Goal: Task Accomplishment & Management: Manage account settings

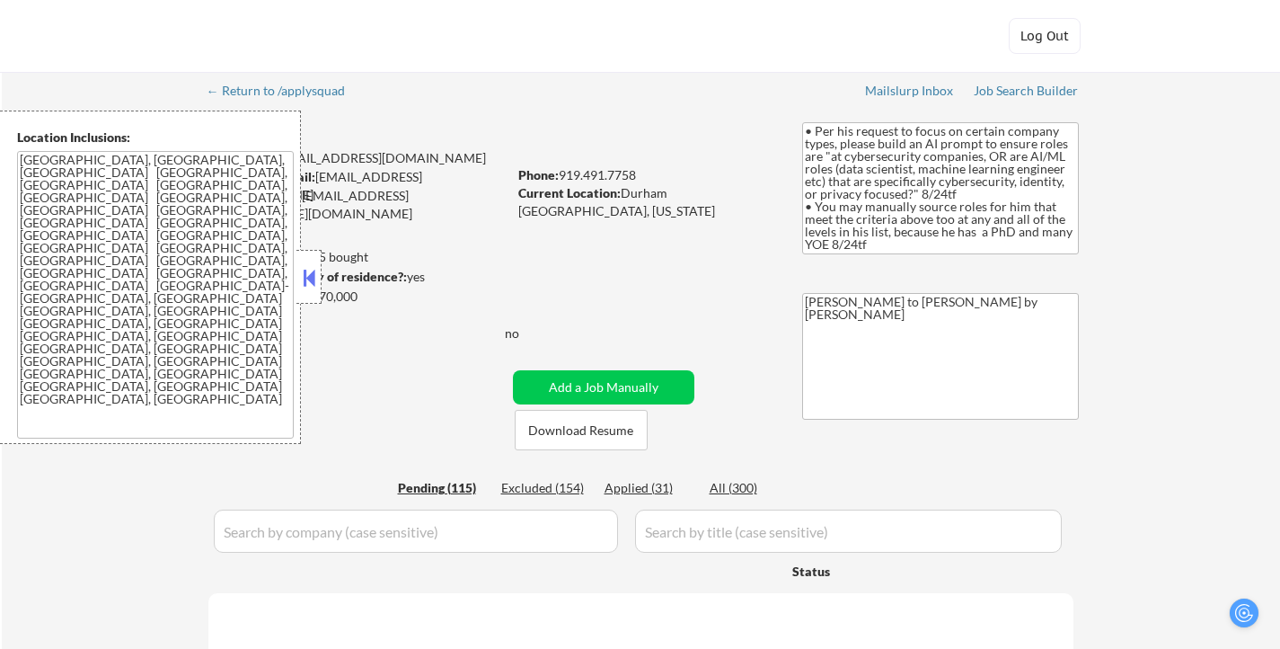
select select ""pending""
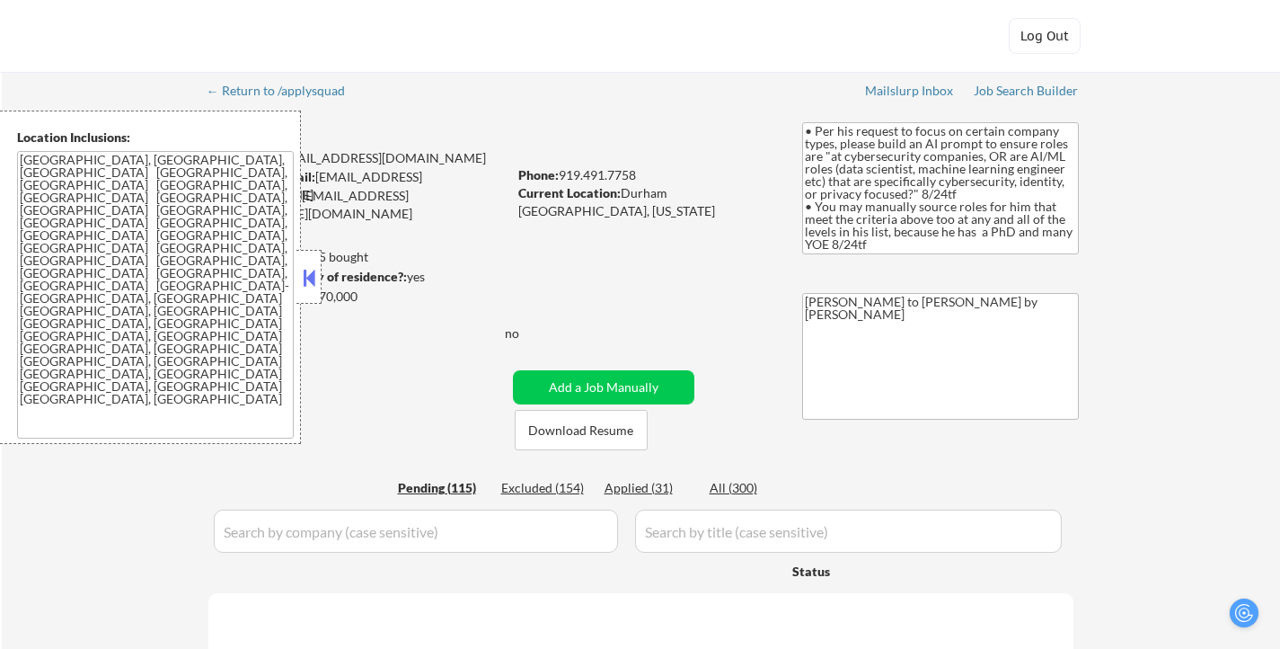
select select ""pending""
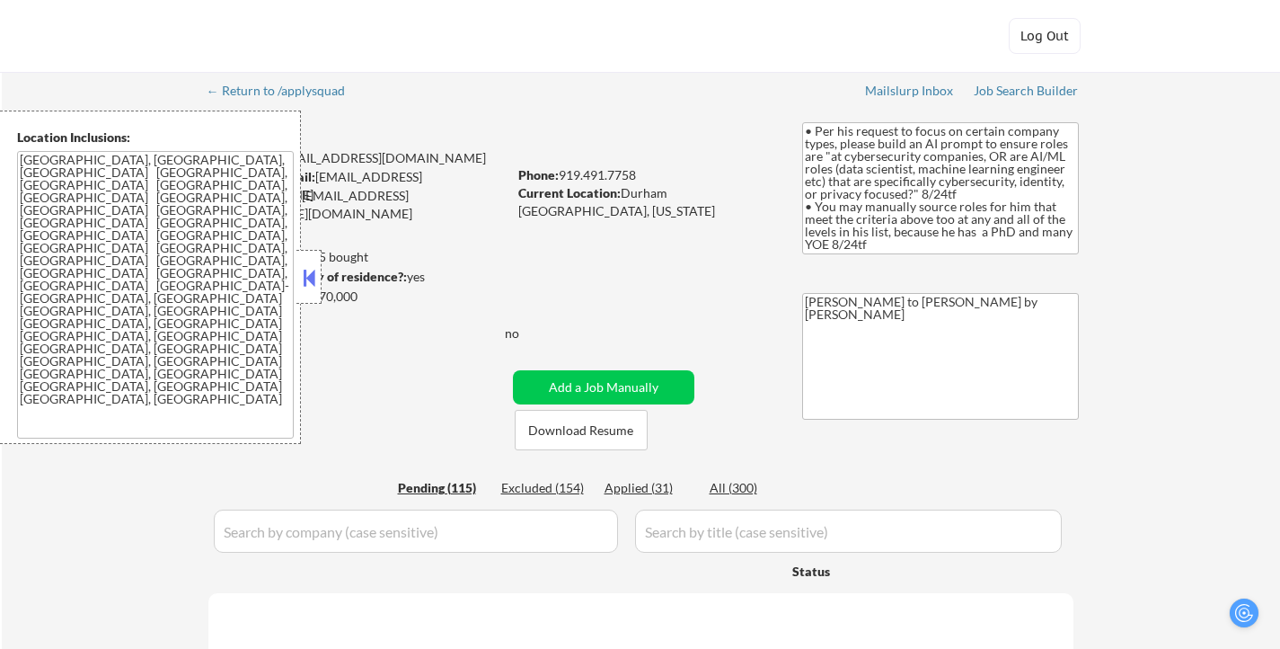
select select ""pending""
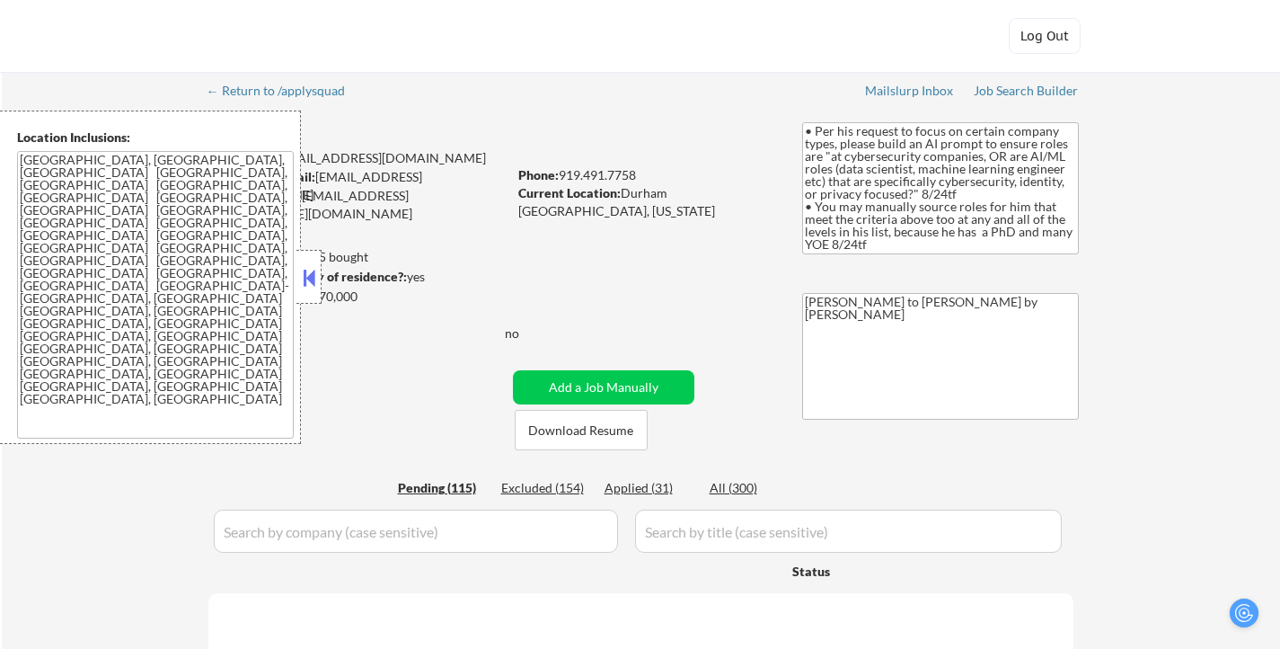
select select ""pending""
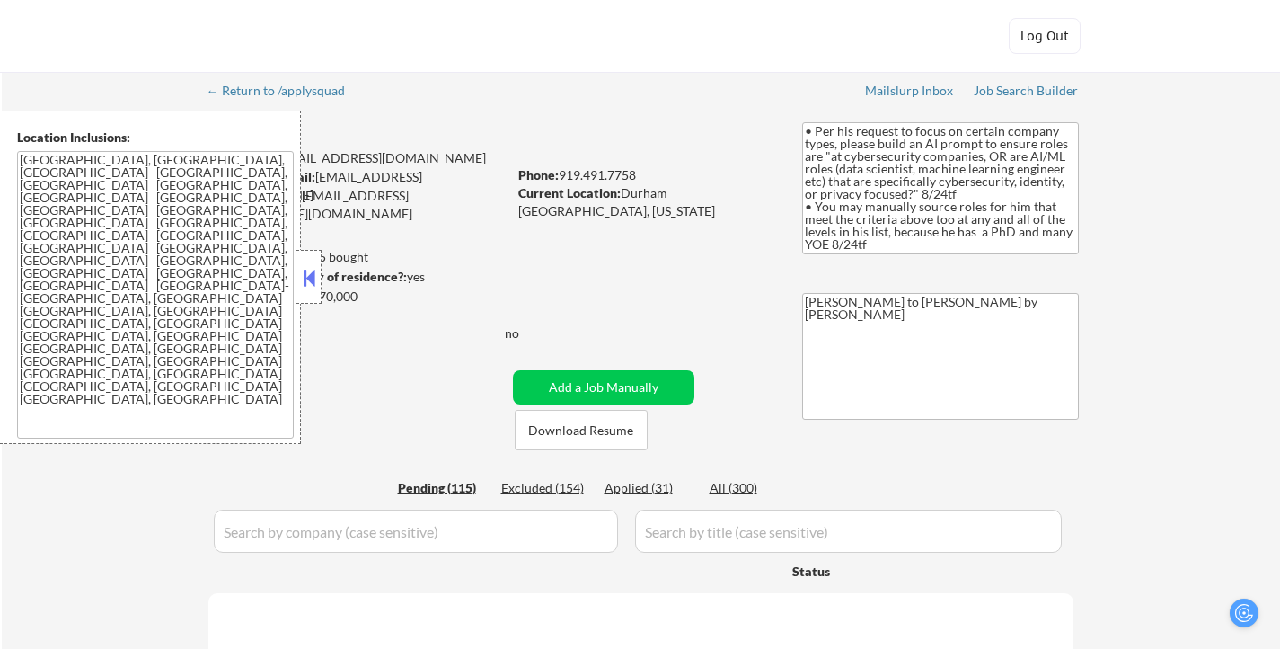
select select ""pending""
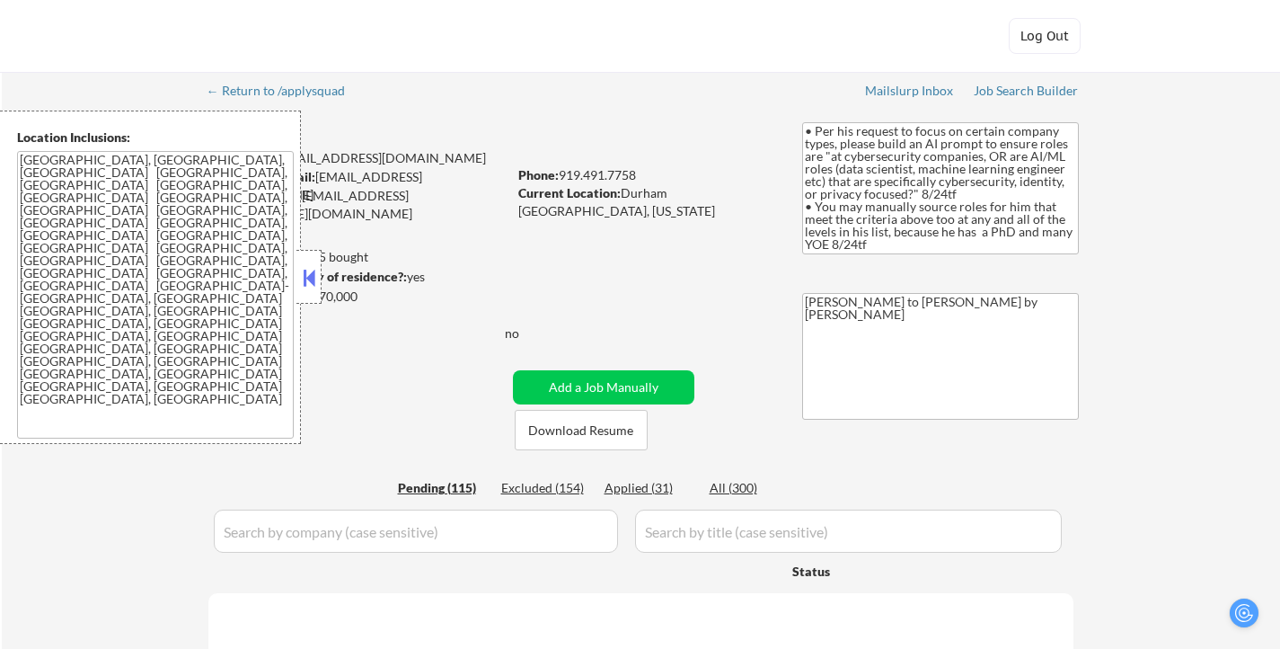
select select ""pending""
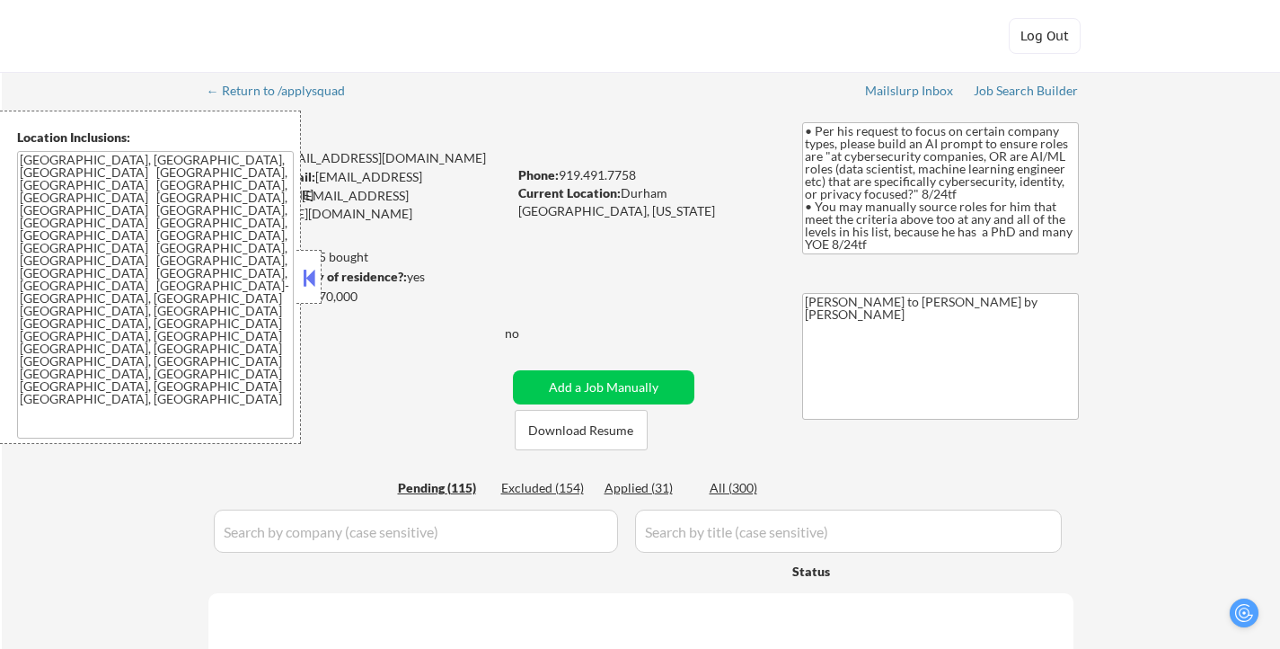
select select ""pending""
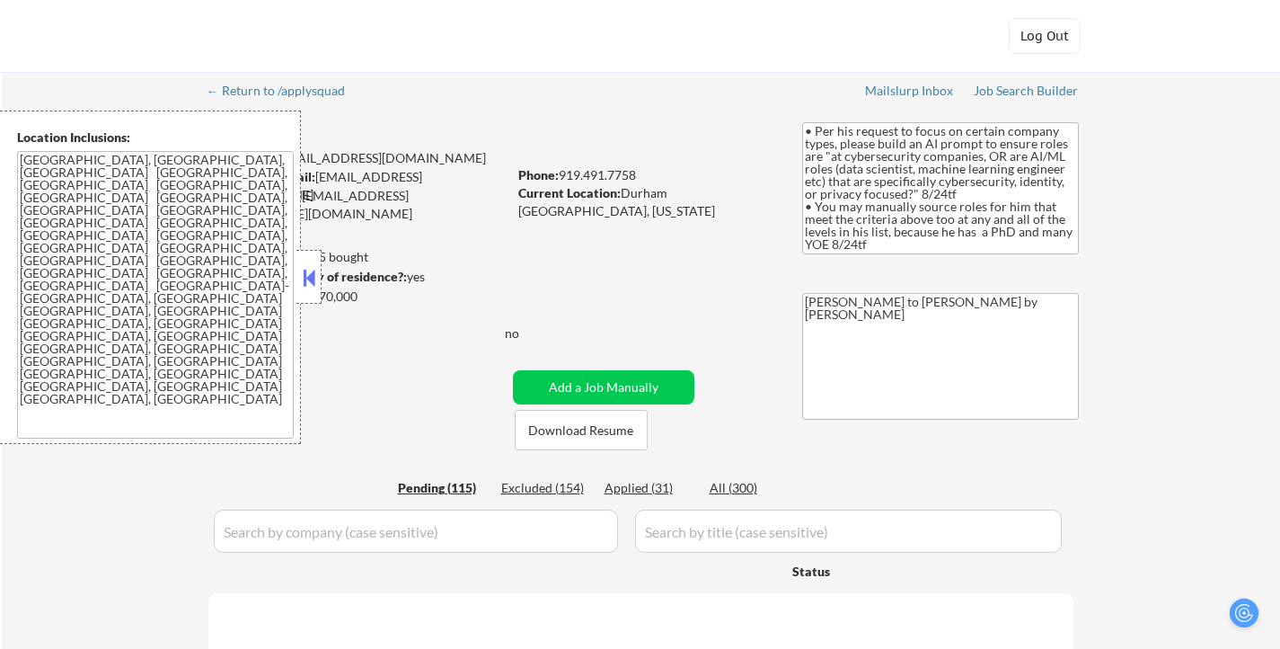
select select ""pending""
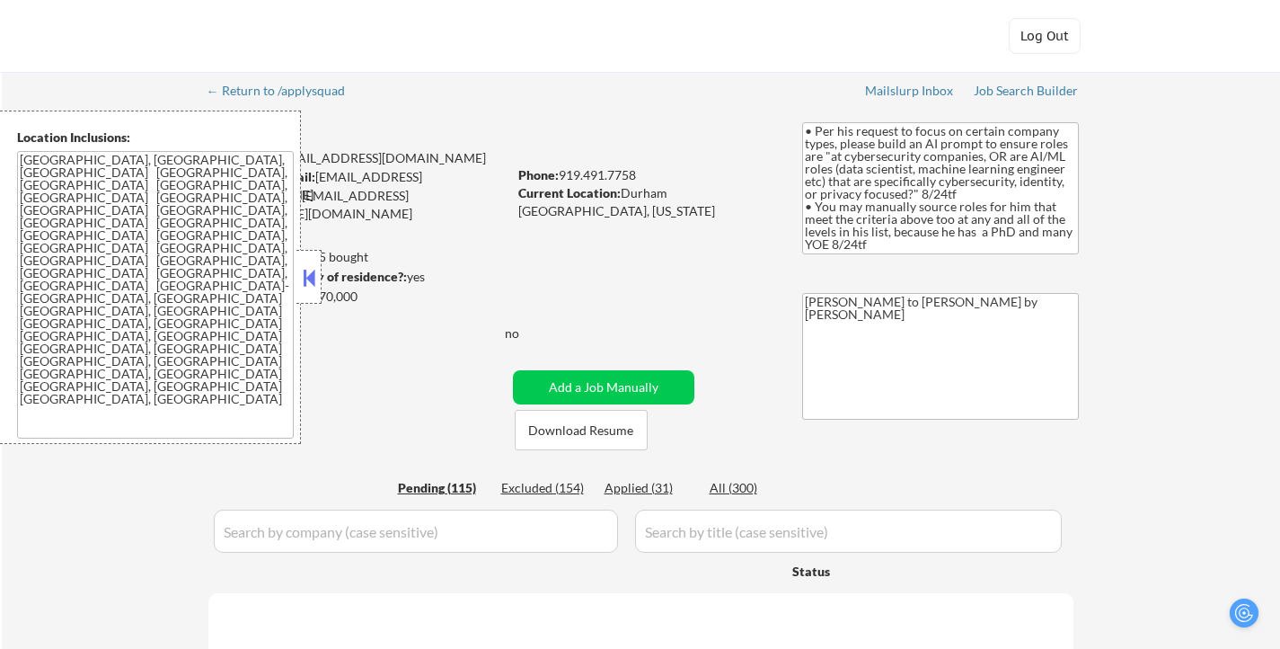
select select ""pending""
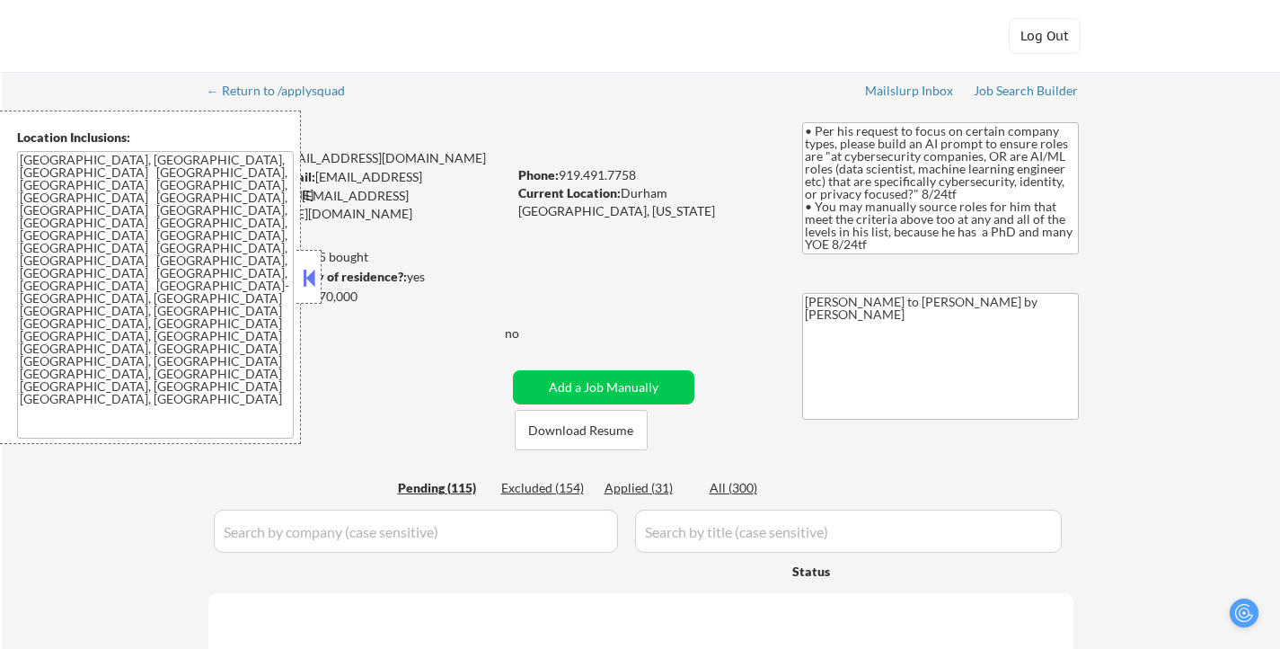
select select ""pending""
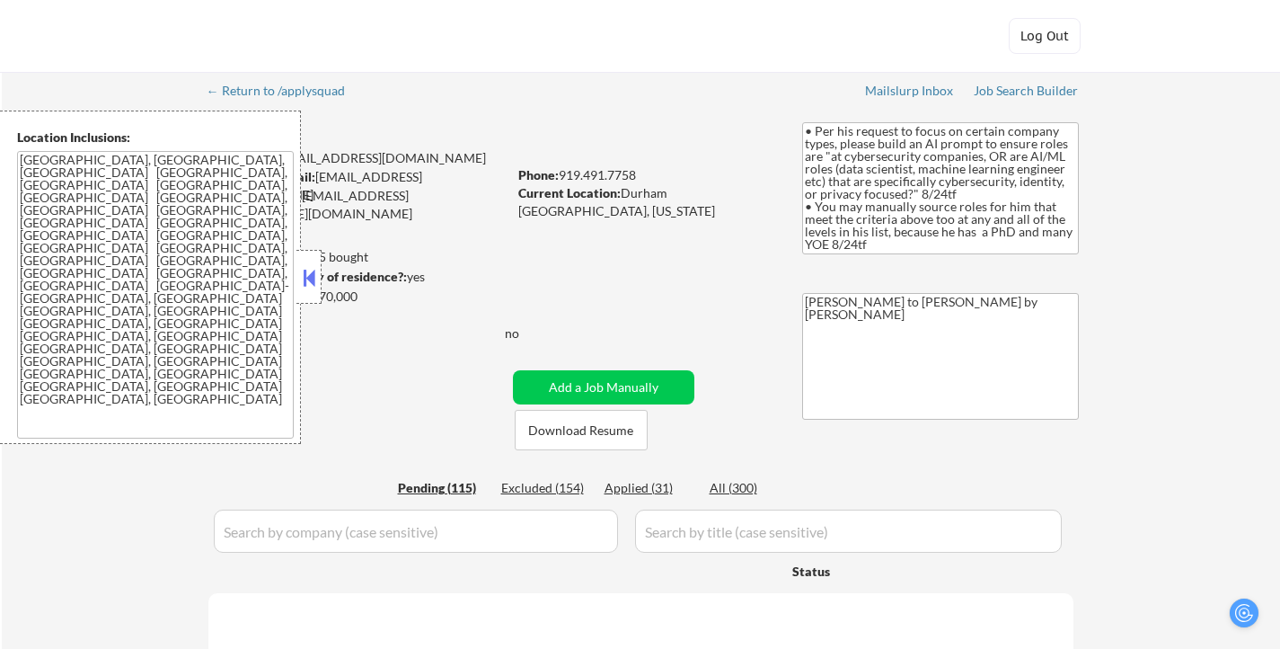
select select ""pending""
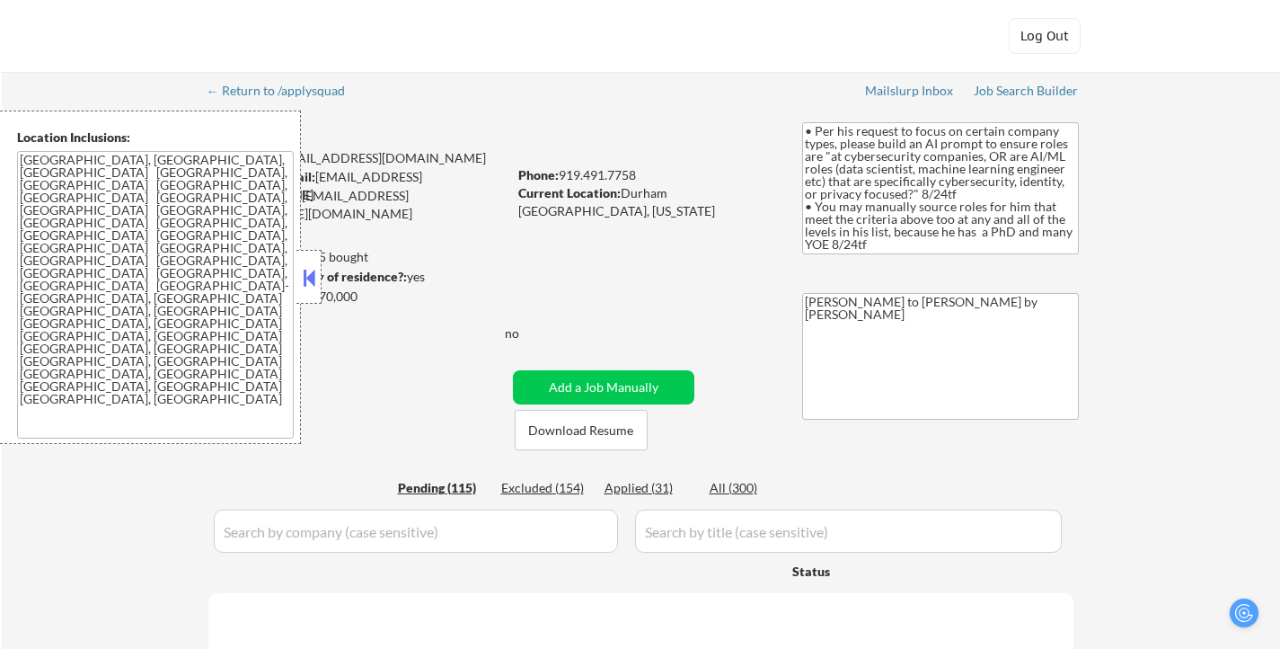
select select ""pending""
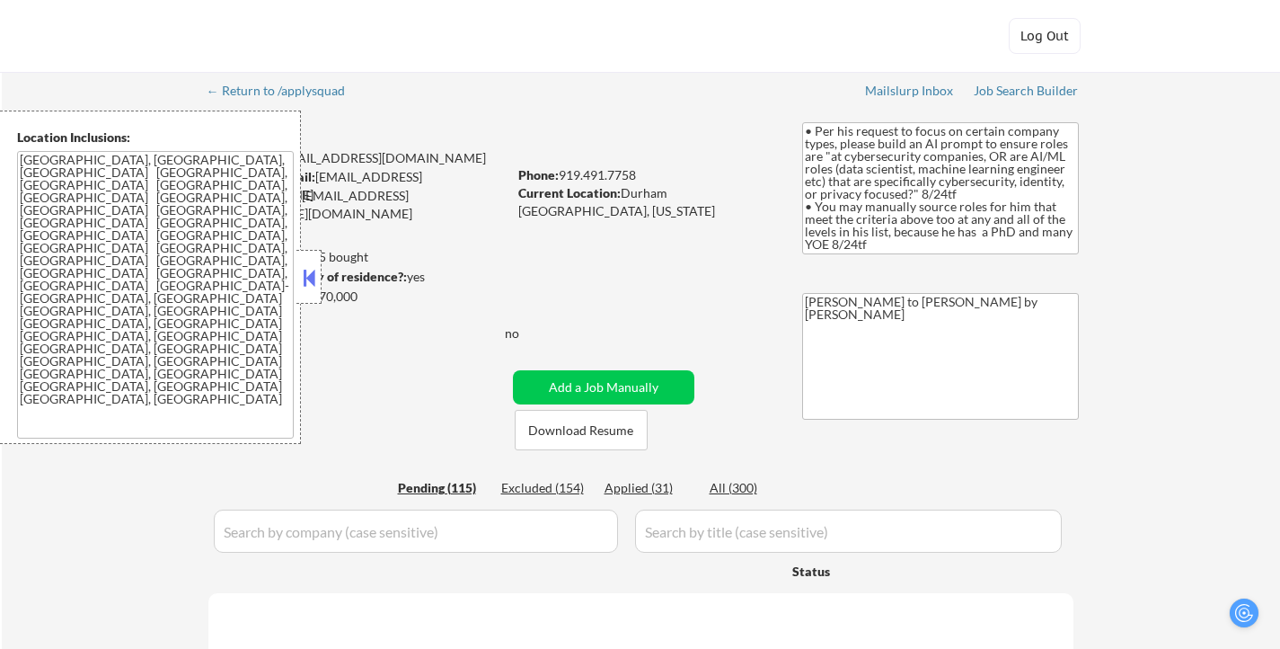
select select ""pending""
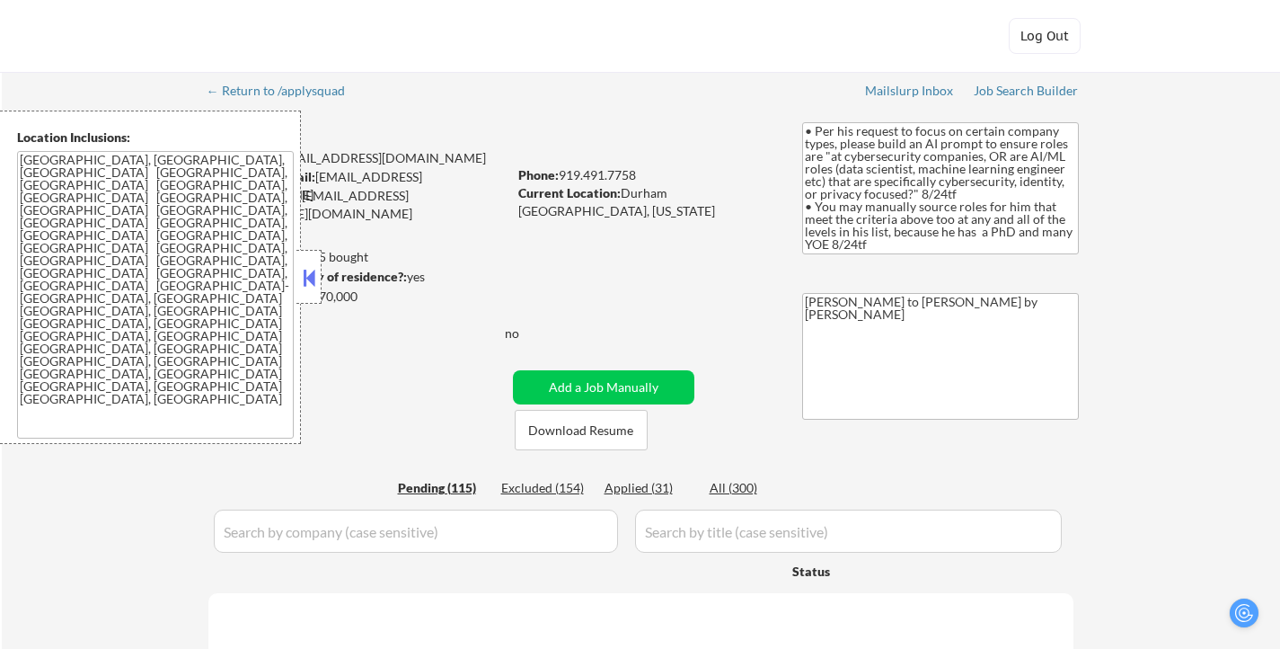
select select ""pending""
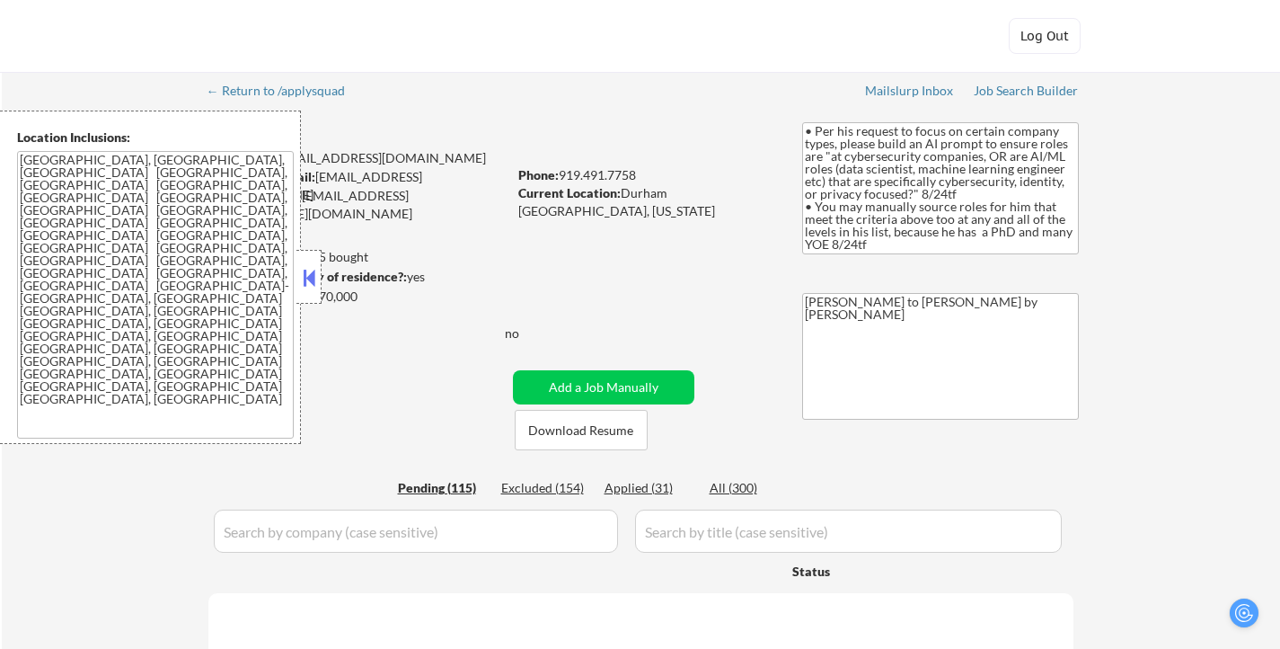
select select ""pending""
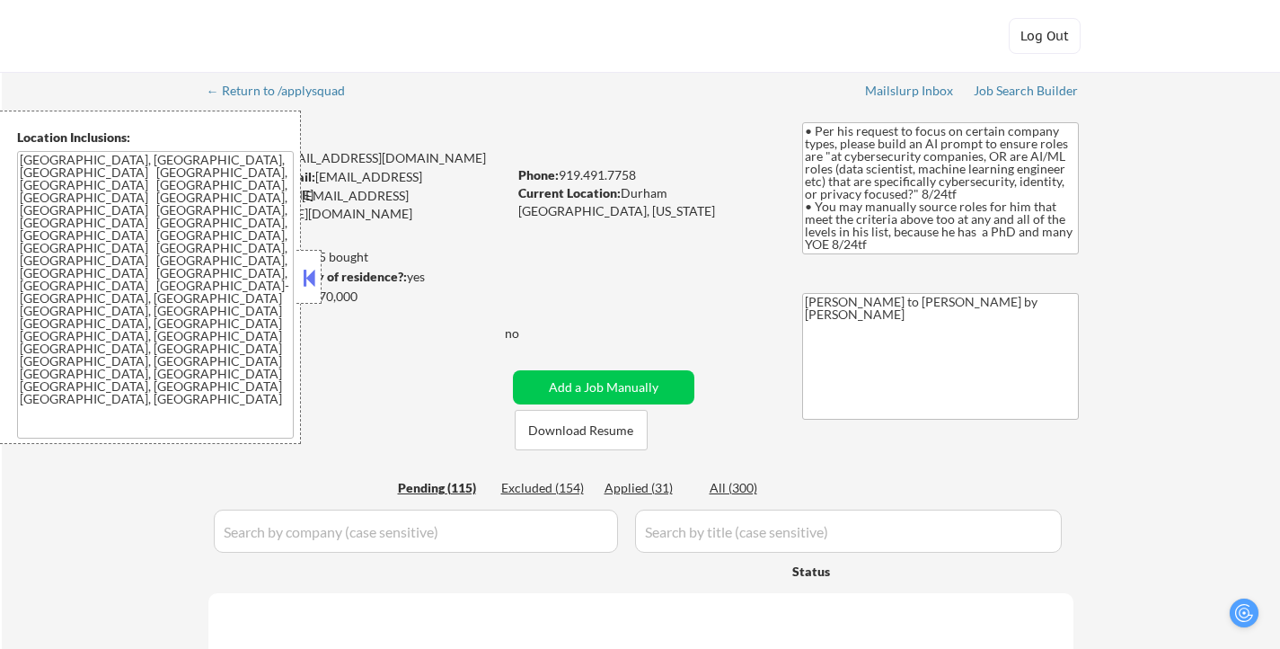
select select ""pending""
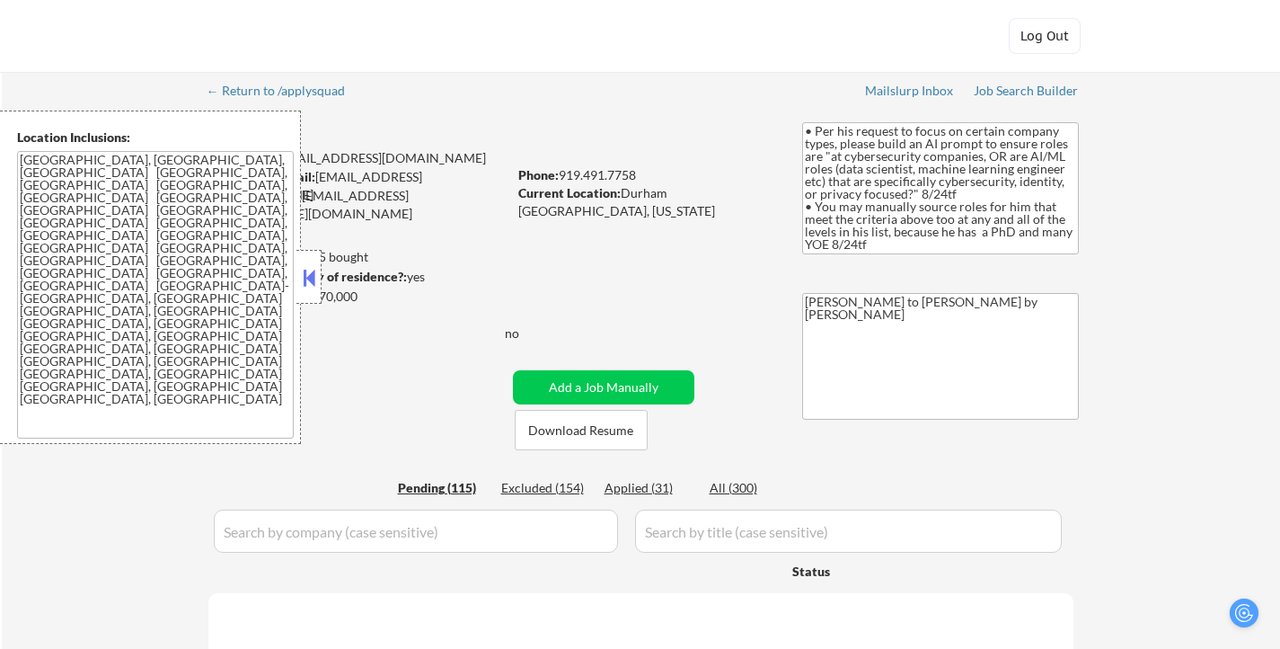
select select ""pending""
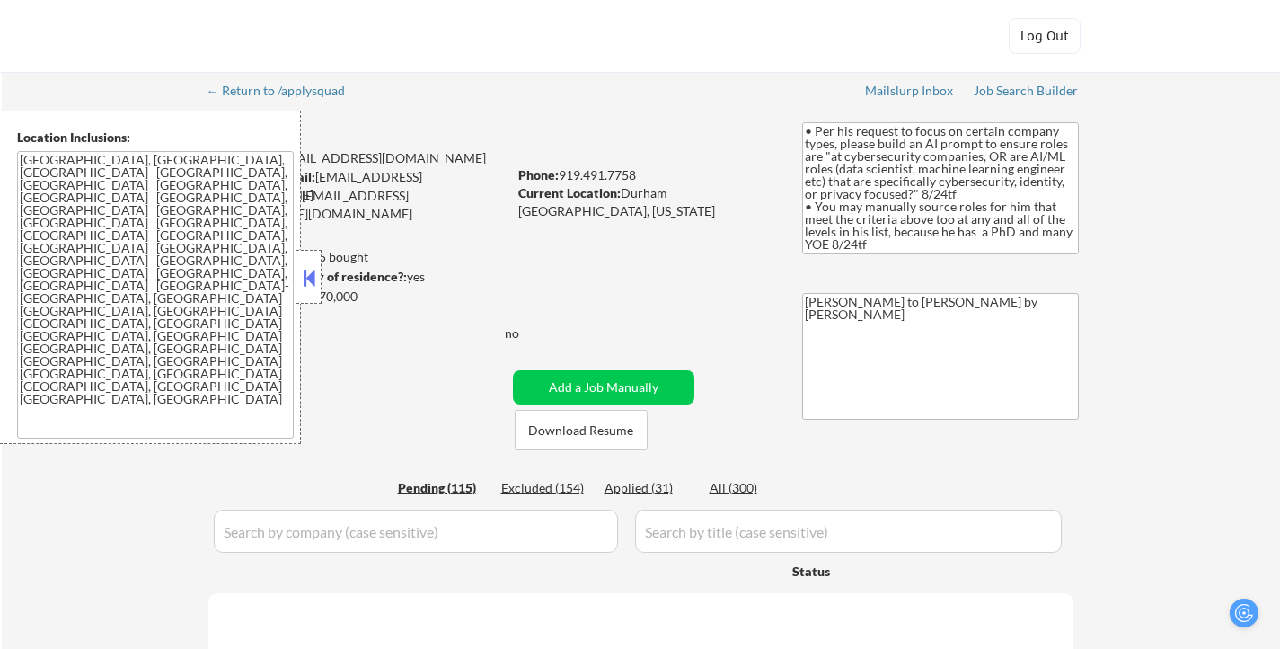
select select ""pending""
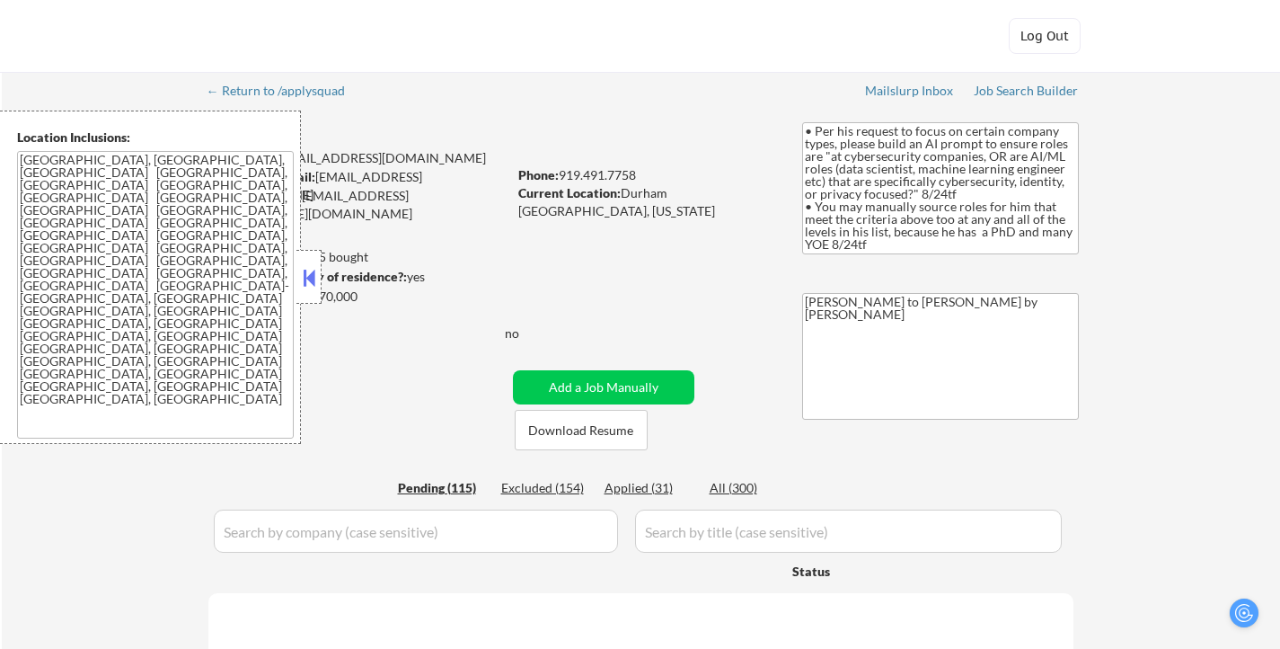
select select ""pending""
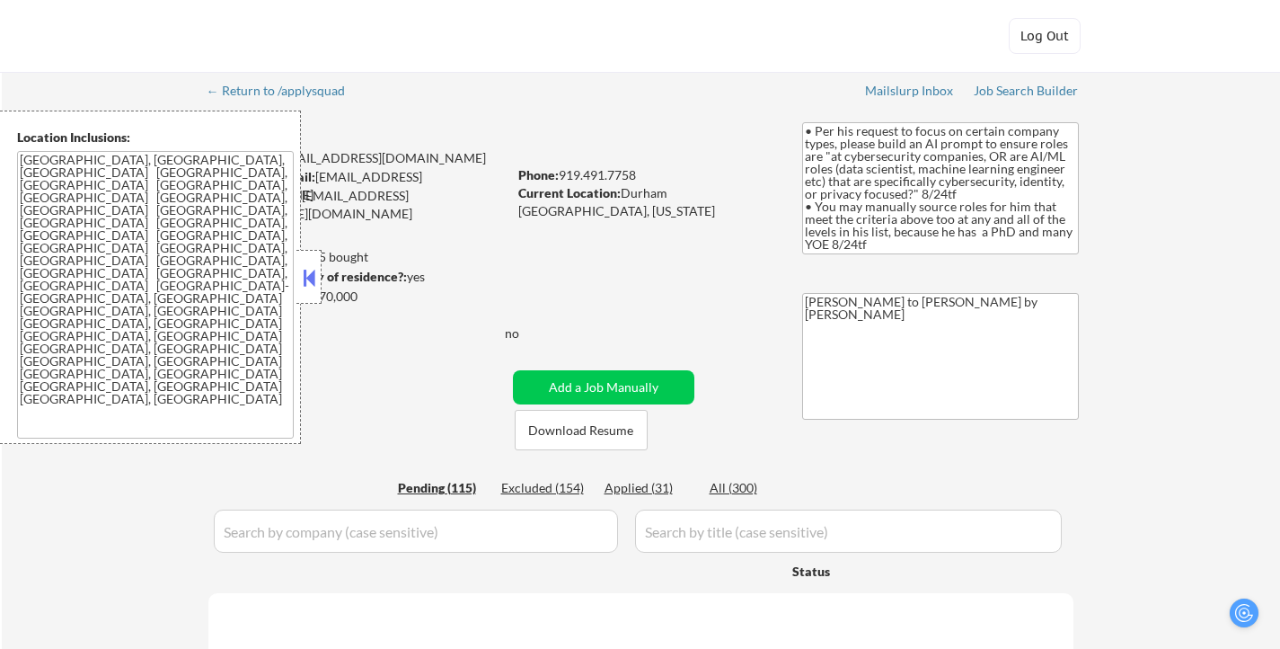
select select ""pending""
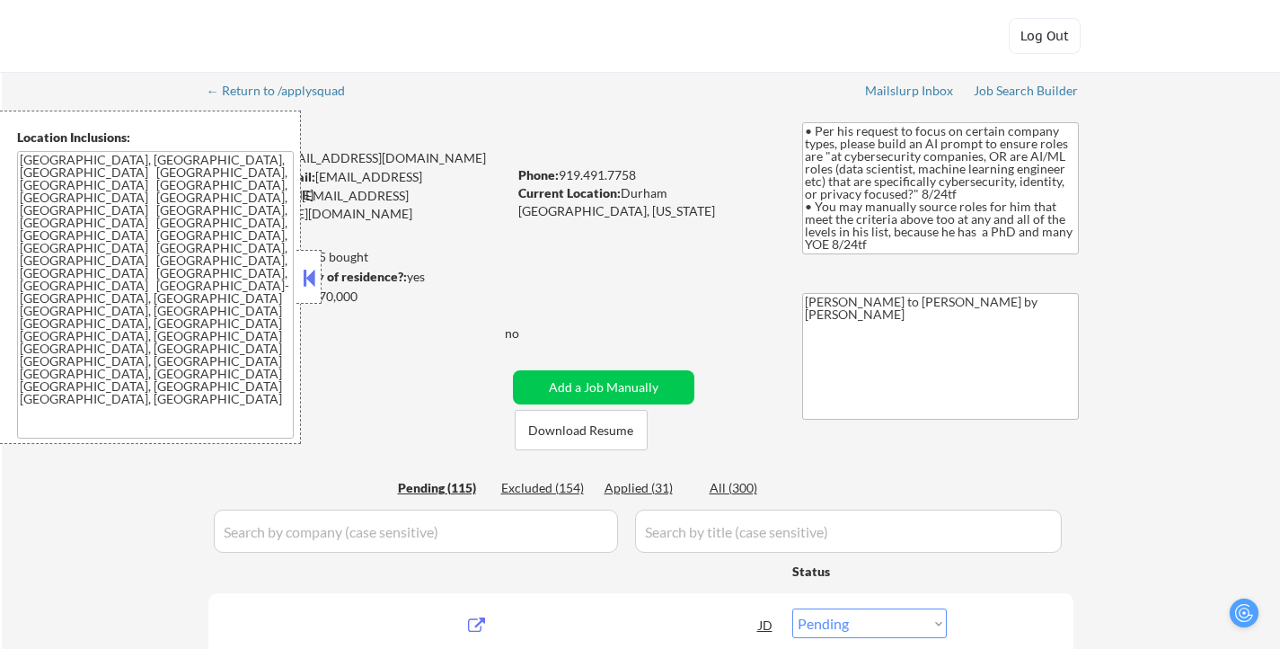
type textarea "• Per his request to focus on certain company types, please build an AI prompt …"
type textarea "[PERSON_NAME] to [PERSON_NAME] by [PERSON_NAME]"
